Goal: Task Accomplishment & Management: Complete application form

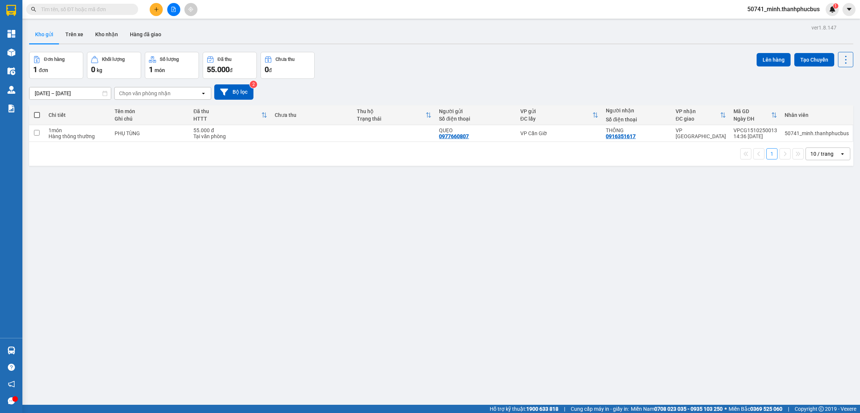
click at [158, 14] on button at bounding box center [156, 9] width 13 height 13
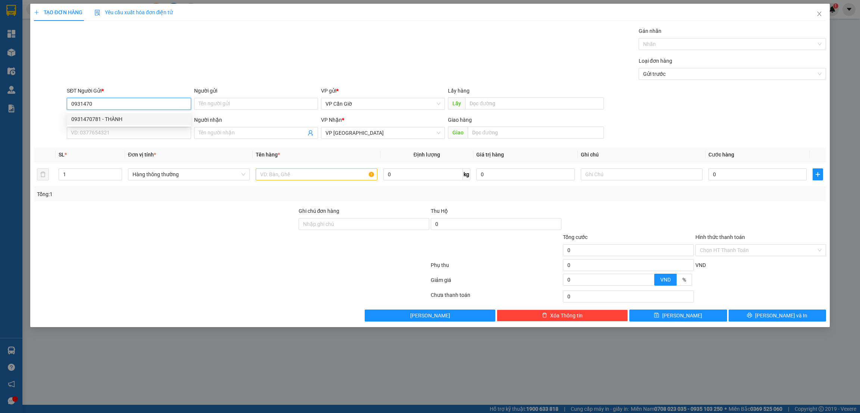
click at [112, 117] on div "0931470781 - THÀNH" at bounding box center [128, 119] width 115 height 8
type input "0931470781"
type input "THÀNH"
type input "25.000"
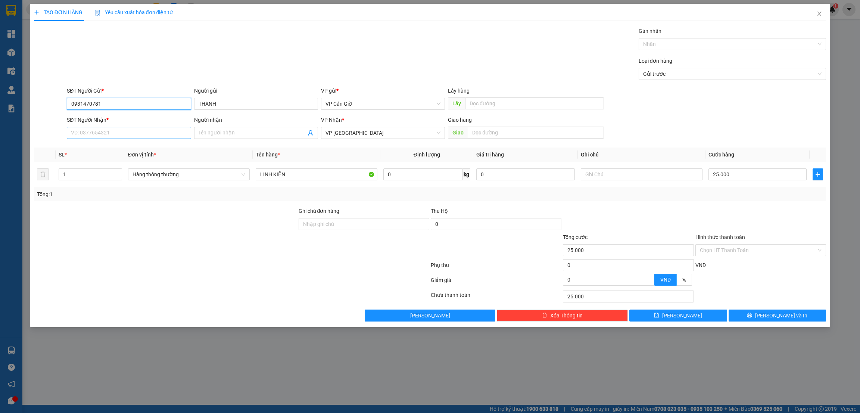
type input "0931470781"
click at [115, 135] on input "SĐT Người Nhận *" at bounding box center [129, 133] width 124 height 12
click at [117, 151] on div "0909338170 - AN" at bounding box center [128, 148] width 115 height 8
type input "0909338170"
type input "AN"
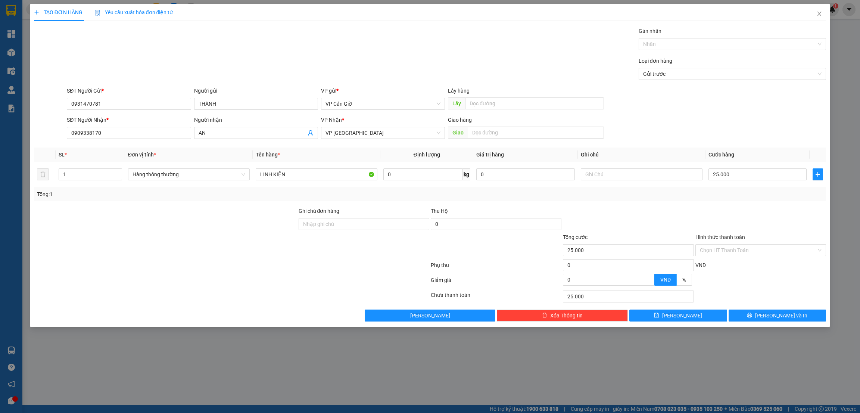
click at [727, 257] on div "Hình thức thanh toán Chọn HT Thanh Toán" at bounding box center [761, 246] width 131 height 26
click at [722, 252] on input "Hình thức thanh toán" at bounding box center [758, 250] width 117 height 11
click at [720, 260] on div "Tại văn phòng" at bounding box center [761, 266] width 131 height 12
type input "0"
click at [443, 178] on input "0" at bounding box center [424, 174] width 80 height 12
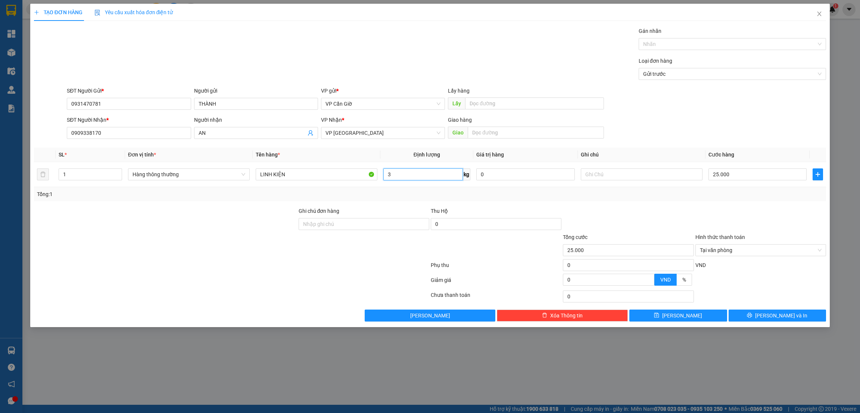
type input "3"
click at [564, 199] on div "Tổng: 1" at bounding box center [430, 194] width 793 height 14
type input "35.000"
click at [754, 310] on button "[PERSON_NAME] và In" at bounding box center [778, 316] width 98 height 12
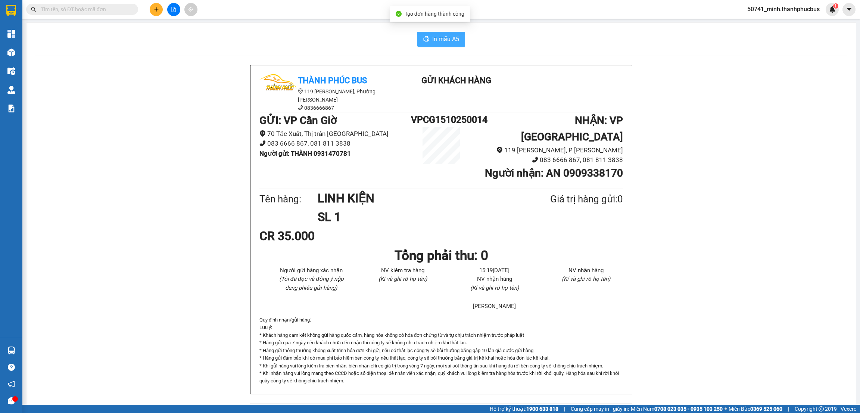
click at [432, 41] on span "In mẫu A5" at bounding box center [445, 38] width 27 height 9
